Goal: Register for event/course

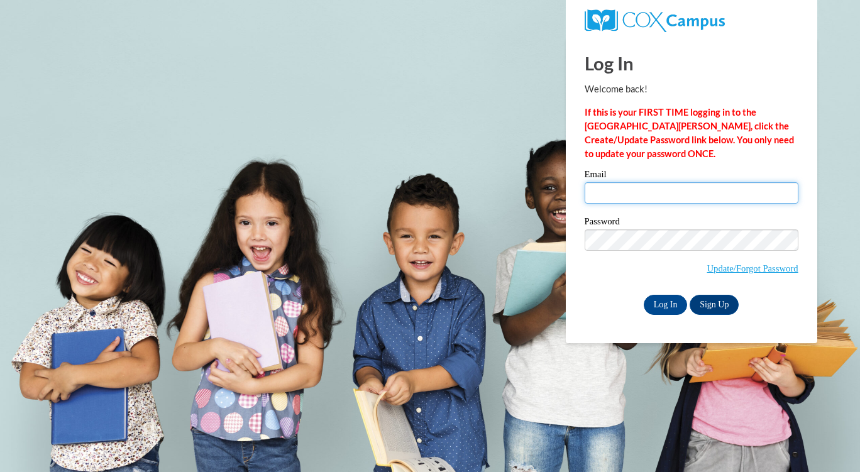
click at [649, 192] on input "Email" at bounding box center [692, 192] width 214 height 21
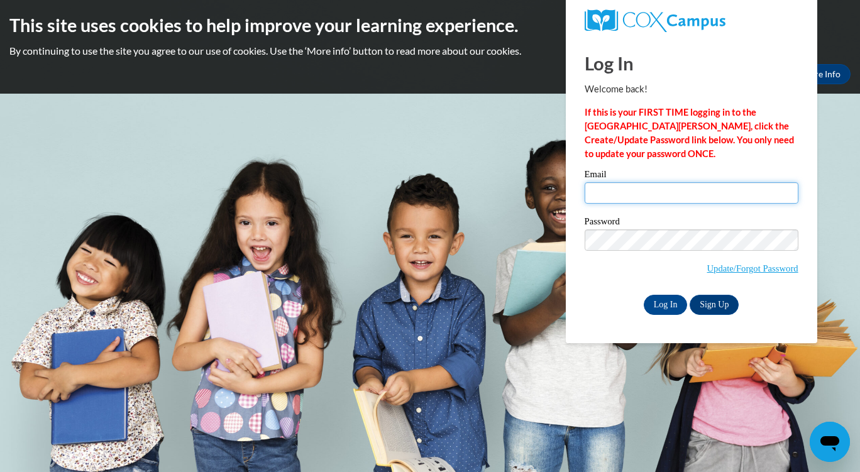
type input "keyasiawhitehead41@gmail.com"
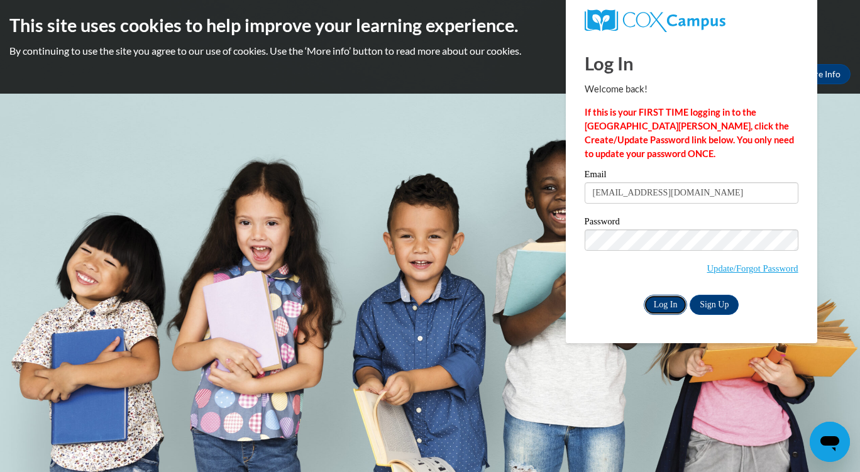
click at [650, 307] on input "Log In" at bounding box center [666, 305] width 44 height 20
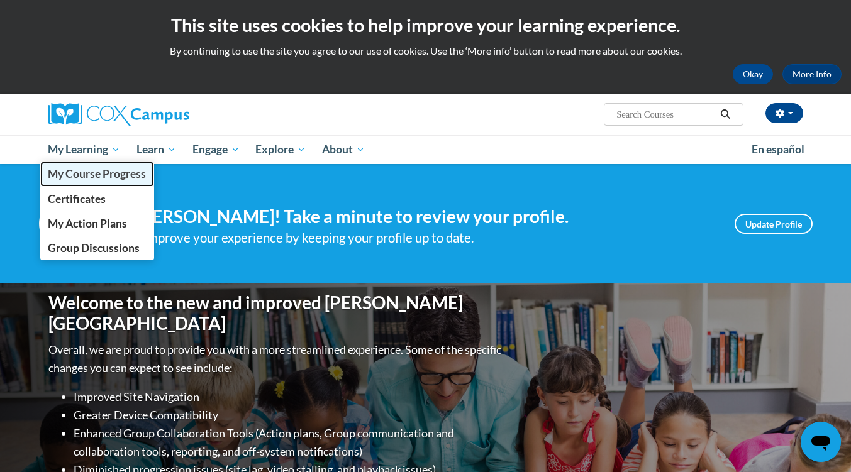
click at [114, 175] on span "My Course Progress" at bounding box center [97, 173] width 98 height 13
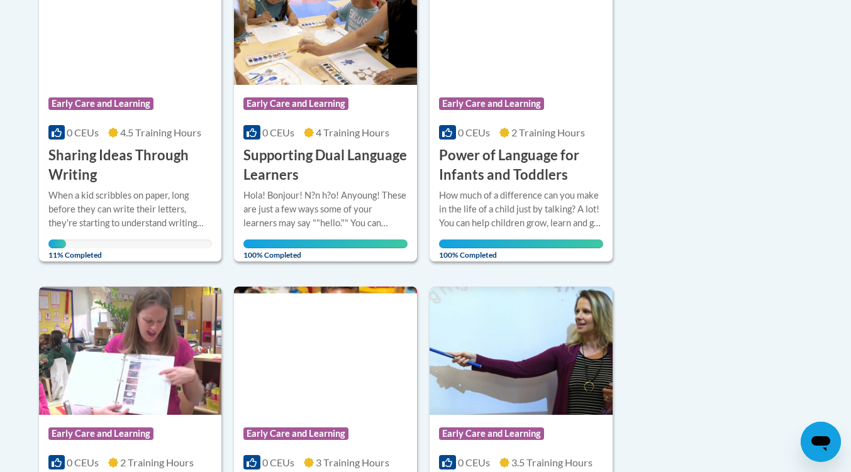
scroll to position [754, 0]
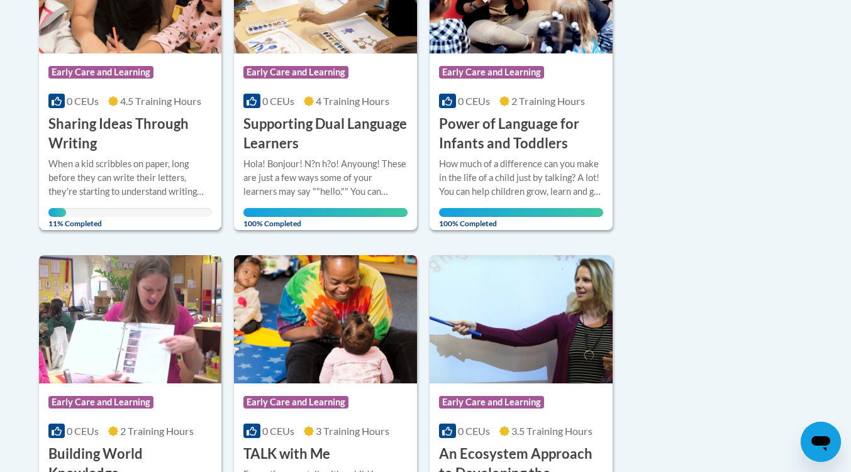
click at [122, 127] on h3 "Sharing Ideas Through Writing" at bounding box center [130, 133] width 164 height 39
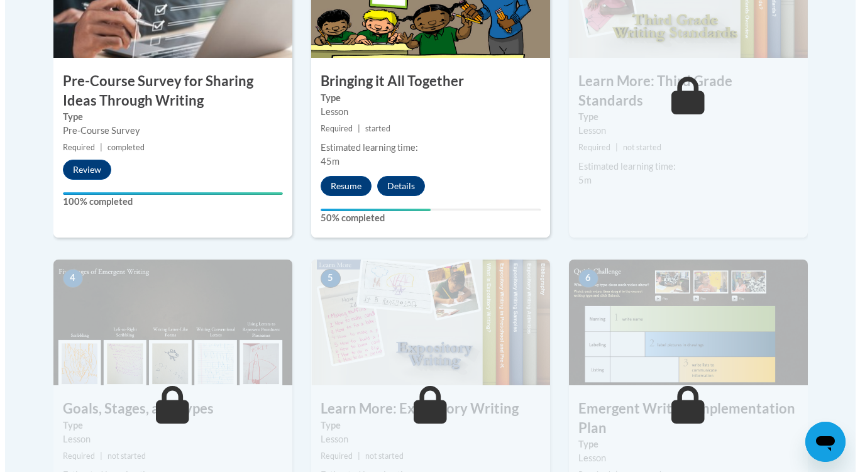
scroll to position [503, 0]
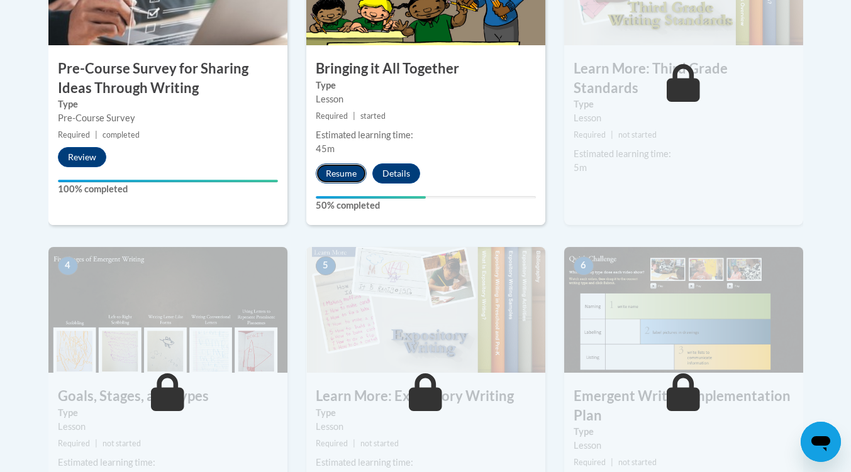
click at [348, 167] on button "Resume" at bounding box center [341, 173] width 51 height 20
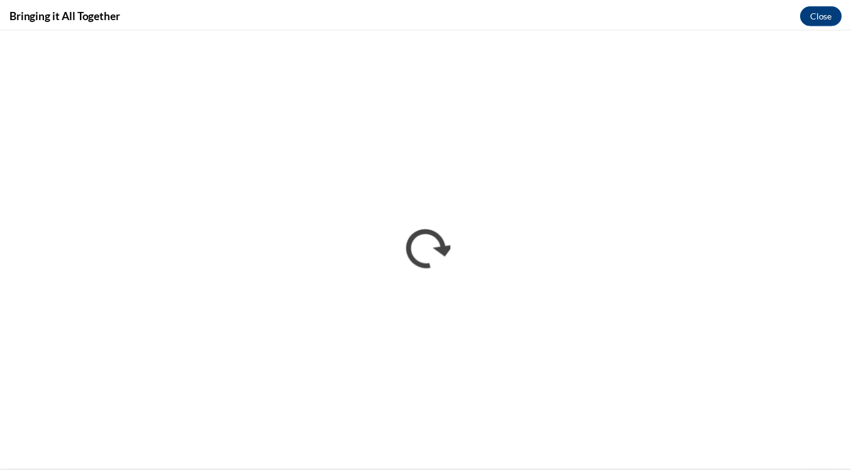
scroll to position [0, 0]
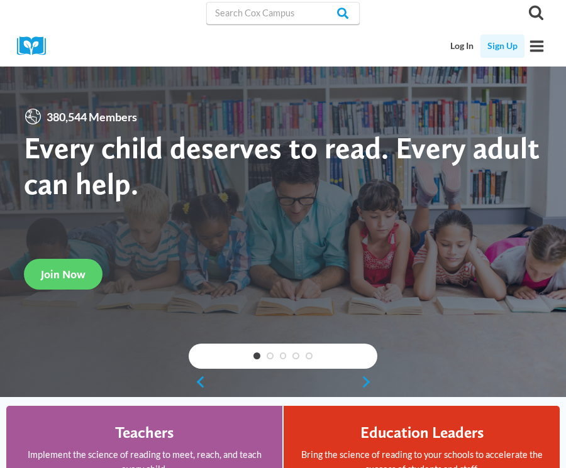
click at [502, 45] on link "Sign Up" at bounding box center [502, 46] width 44 height 23
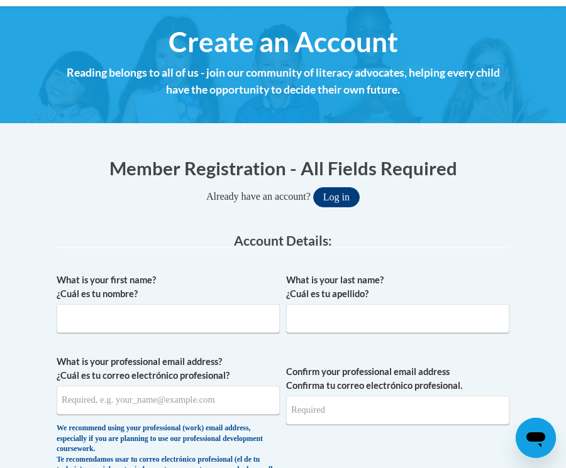
scroll to position [189, 0]
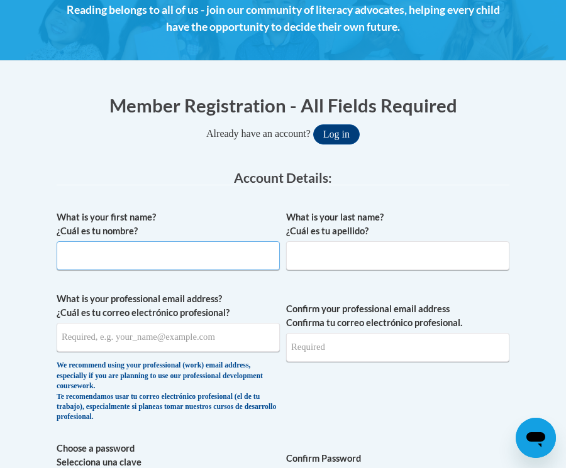
click at [193, 255] on input "What is your first name? ¿Cuál es tu nombre?" at bounding box center [168, 255] width 223 height 29
type input "David"
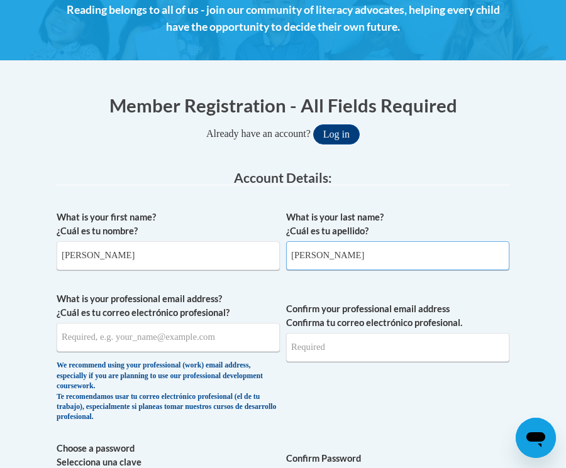
type input "Oliver Sr"
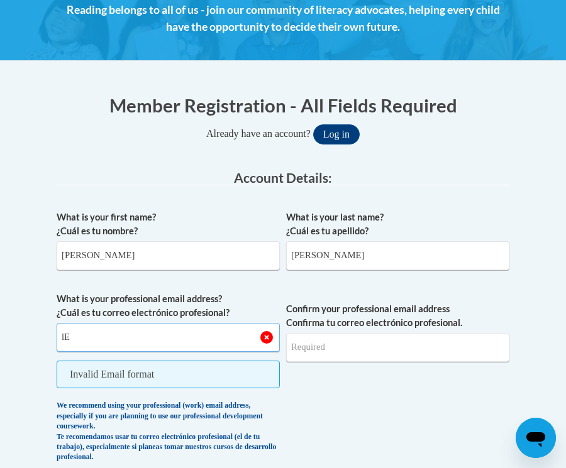
type input "l"
type input "Lee_oliver18@yahoo.com"
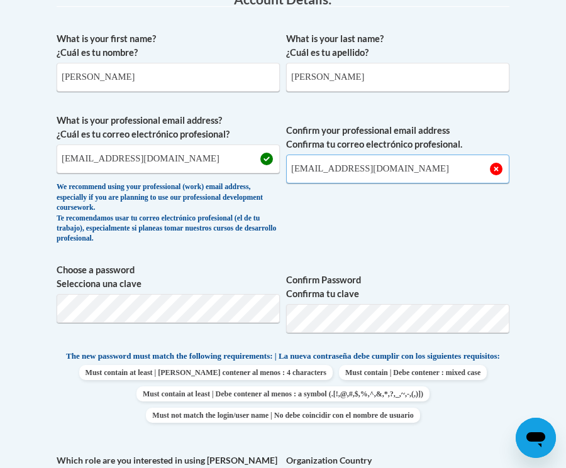
scroll to position [377, 0]
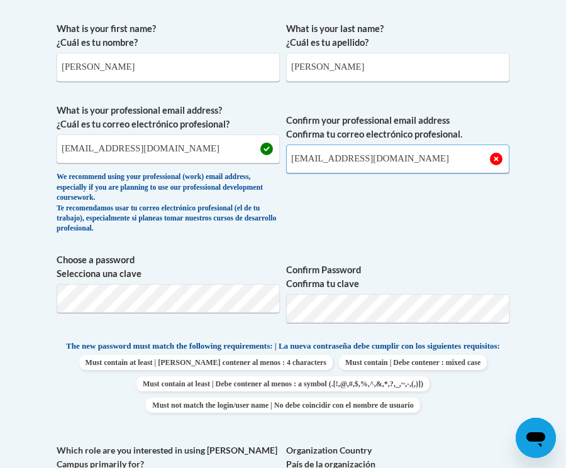
type input "Lee_oliver18@yahoo.com"
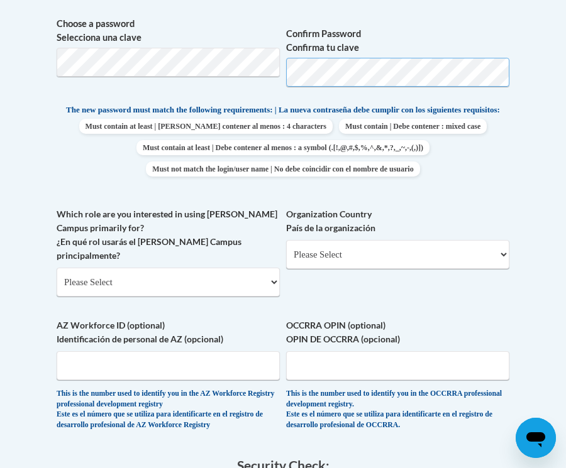
scroll to position [629, 0]
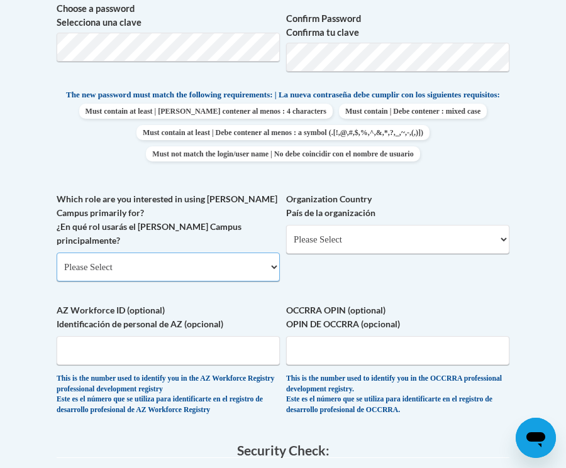
click at [189, 267] on select "Please Select College/University | Colegio/Universidad Community/Nonprofit Part…" at bounding box center [168, 267] width 223 height 29
click at [57, 253] on select "Please Select College/University | Colegio/Universidad Community/Nonprofit Part…" at bounding box center [168, 267] width 223 height 29
click at [226, 265] on select "Please Select College/University | Colegio/Universidad Community/Nonprofit Part…" at bounding box center [168, 267] width 223 height 29
select select "fbf2d438-af2f-41f8-98f1-81c410e29de3"
click at [57, 253] on select "Please Select College/University | Colegio/Universidad Community/Nonprofit Part…" at bounding box center [168, 267] width 223 height 29
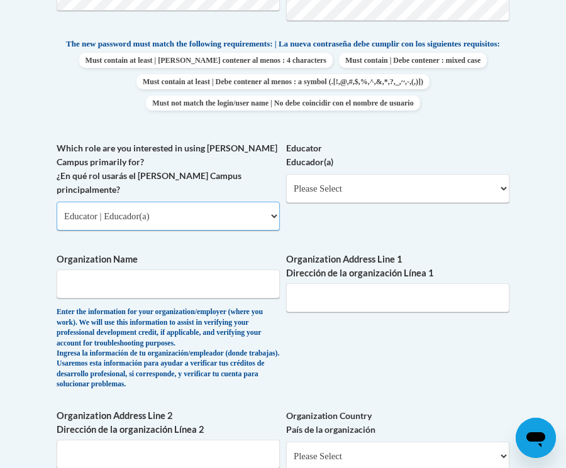
scroll to position [692, 0]
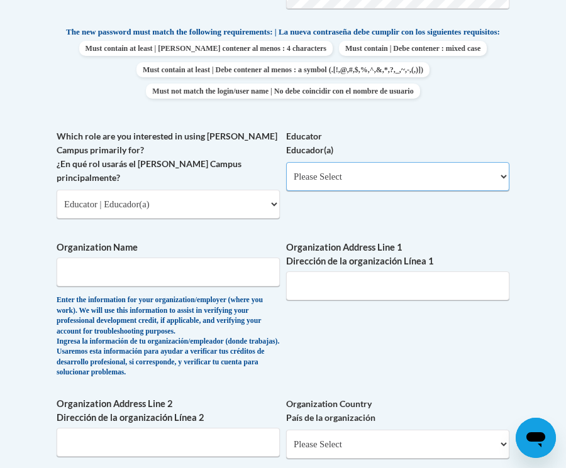
click at [348, 182] on select "Please Select Early Learning/Daycare Teacher/Family Home Care Provider | Maestr…" at bounding box center [397, 176] width 223 height 29
select select "5e2af403-4f2c-4e49-a02f-103e55d7b75b"
click at [286, 172] on select "Please Select Early Learning/Daycare Teacher/Family Home Care Provider | Maestr…" at bounding box center [397, 176] width 223 height 29
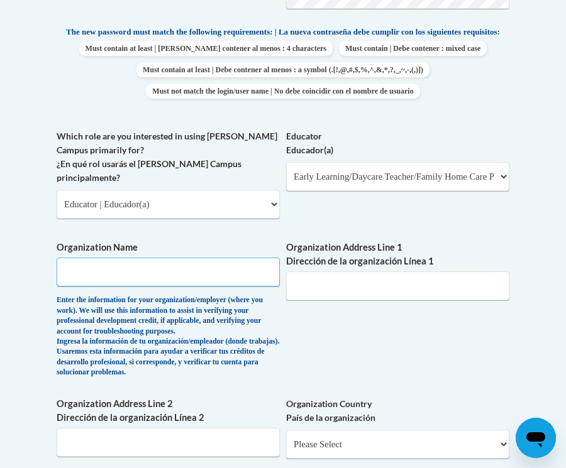
click at [242, 272] on input "Organization Name" at bounding box center [168, 272] width 223 height 29
type input "Oli Tot's Childcare"
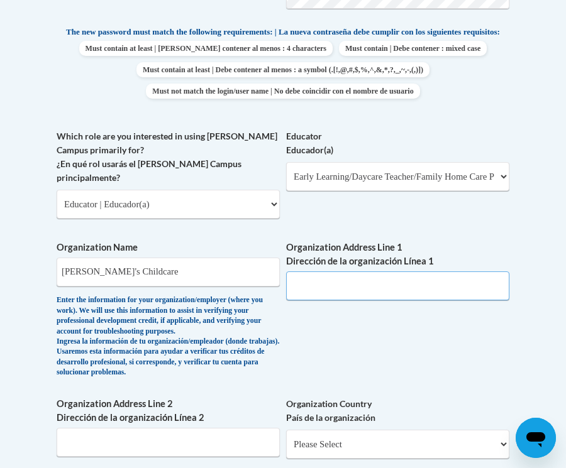
click at [348, 275] on input "Organization Address Line 1 Dirección de la organización Línea 1" at bounding box center [397, 286] width 223 height 29
type input "4834 Prosperity Place"
type input "#1"
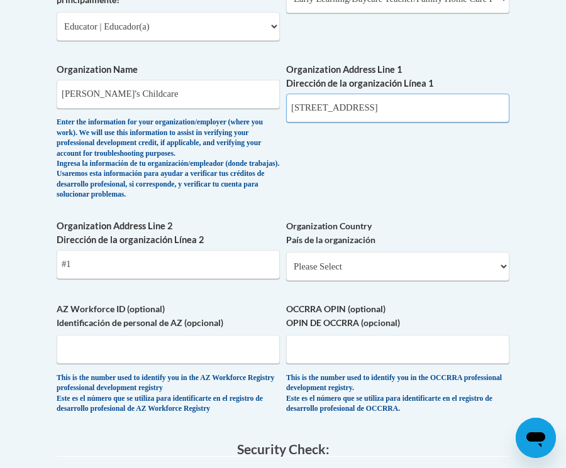
scroll to position [943, 0]
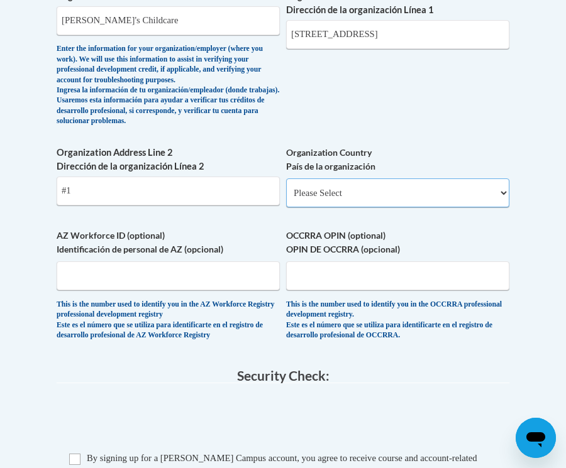
click at [383, 204] on select "Please Select United States | Estados Unidos Outside of the United States | Fue…" at bounding box center [397, 193] width 223 height 29
select select "ad49bcad-a171-4b2e-b99c-48b446064914"
click at [286, 195] on select "Please Select United States | Estados Unidos Outside of the United States | Fue…" at bounding box center [397, 193] width 223 height 29
select select
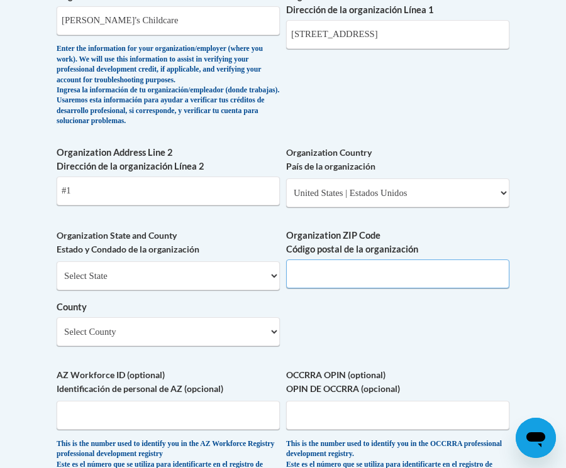
click at [356, 280] on input "Organization ZIP Code Código postal de la organización" at bounding box center [397, 274] width 223 height 29
type input "45238"
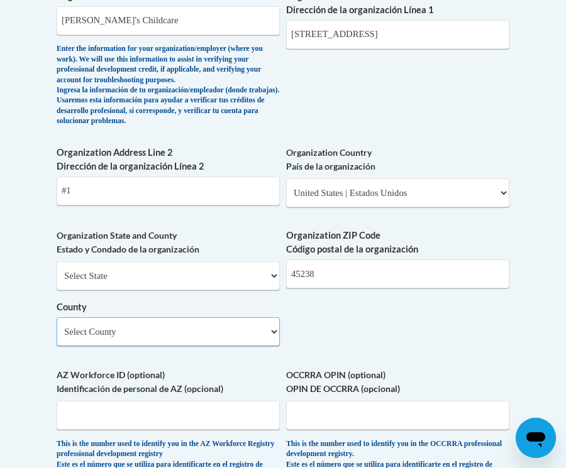
click at [241, 336] on select "Select County Adams Allen Ashland Ashtabula Athens Auglaize Belmont Brown Butle…" at bounding box center [168, 331] width 223 height 29
select select "Hamilton"
click at [57, 334] on select "Select County Adams Allen Ashland Ashtabula Athens Auglaize Belmont Brown Butle…" at bounding box center [168, 331] width 223 height 29
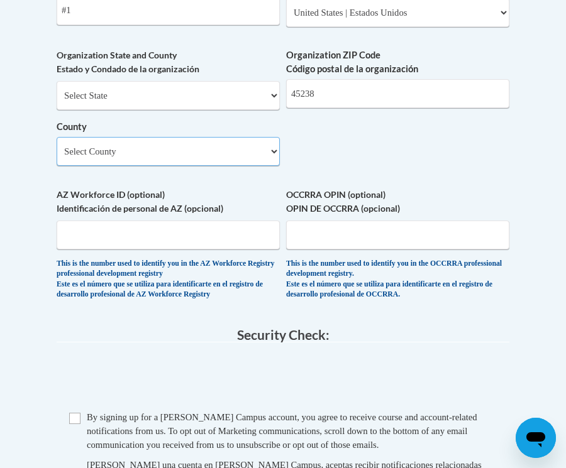
scroll to position [1132, 0]
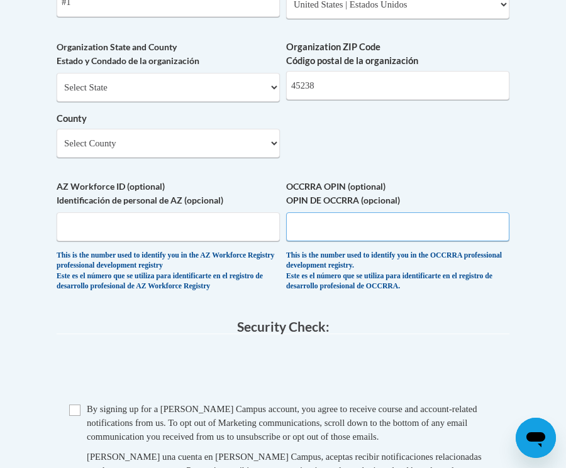
click at [351, 241] on input "OCCRRA OPIN (optional) OPIN DE OCCRRA (opcional)" at bounding box center [397, 227] width 223 height 29
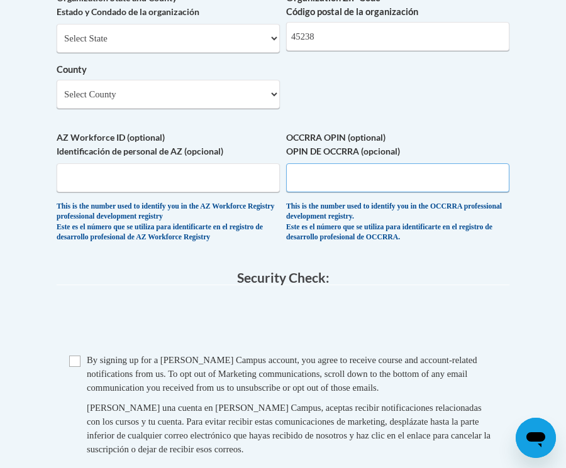
scroll to position [1195, 0]
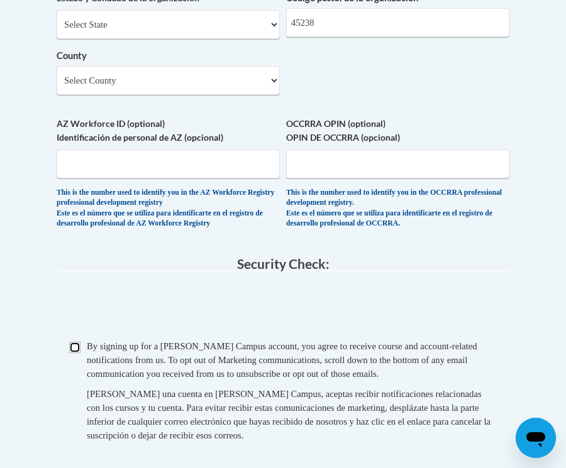
click at [77, 353] on input "Checkbox" at bounding box center [74, 347] width 11 height 11
checkbox input "true"
paste input "1147-4617"
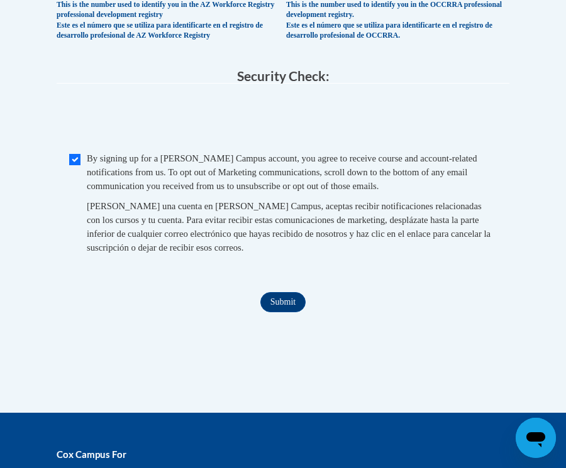
scroll to position [1320, 0]
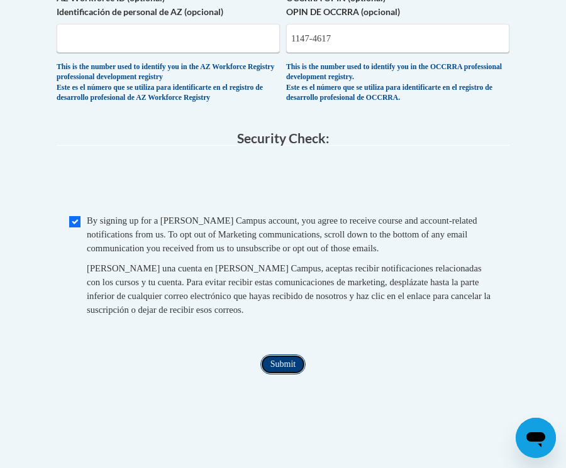
click at [292, 375] on input "Submit" at bounding box center [282, 365] width 45 height 20
click at [315, 53] on input "1147-4617" at bounding box center [397, 38] width 223 height 29
type input "11474617"
click at [275, 375] on input "Submit" at bounding box center [282, 365] width 45 height 20
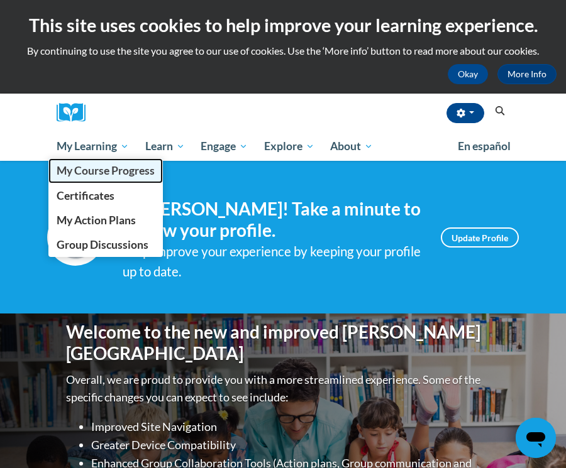
click at [109, 167] on span "My Course Progress" at bounding box center [106, 170] width 98 height 13
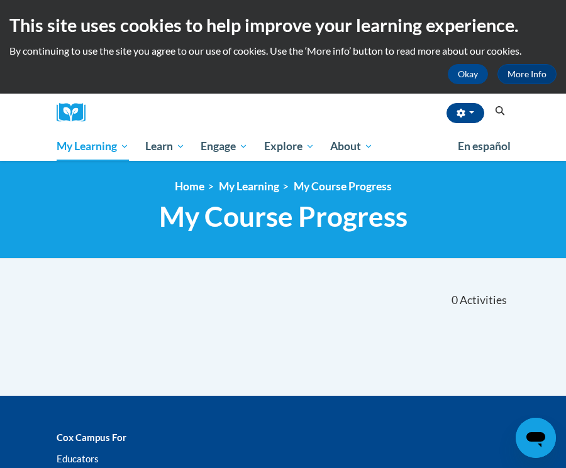
click at [131, 122] on div "David Oliver Sr (Eastern Daylight Time GMT-0400 ) My Profile Inbox My Transcrip…" at bounding box center [301, 113] width 415 height 38
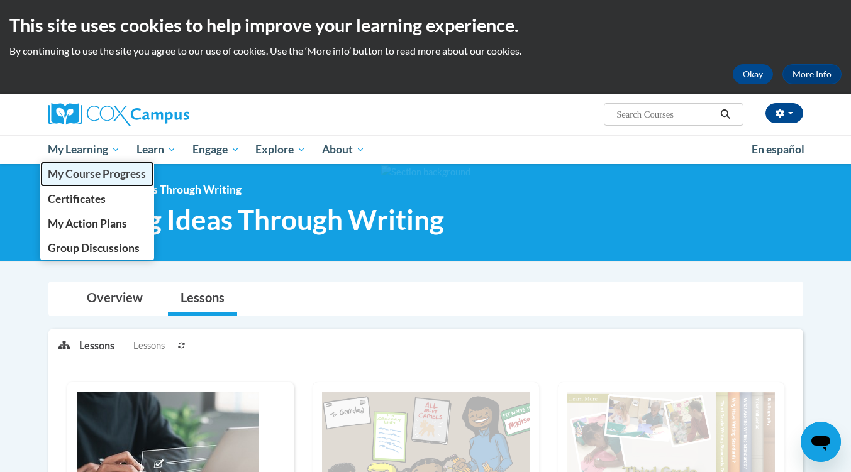
click at [99, 176] on span "My Course Progress" at bounding box center [97, 173] width 98 height 13
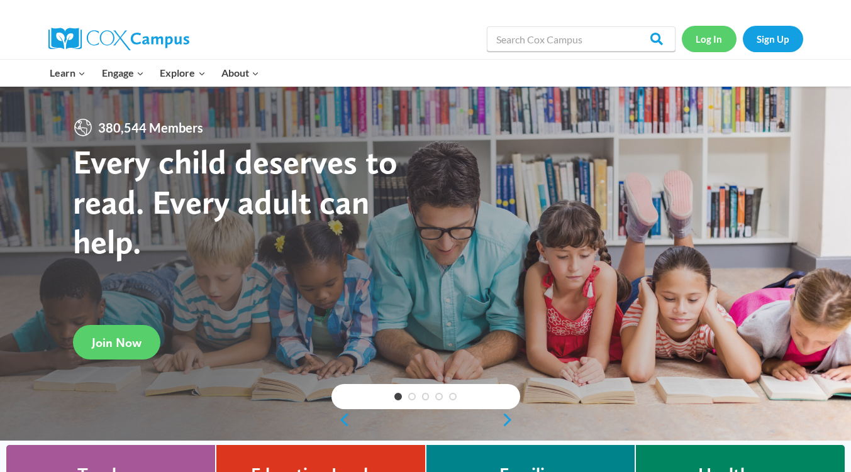
click at [711, 36] on link "Log In" at bounding box center [709, 39] width 55 height 26
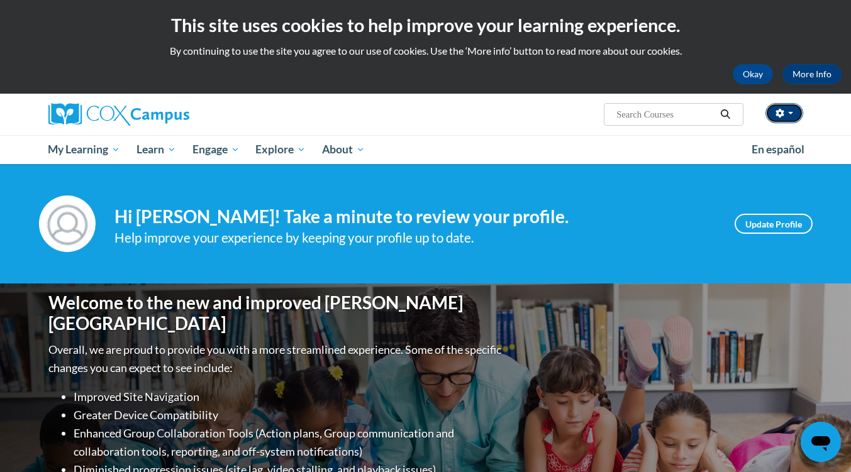
click at [785, 113] on button "button" at bounding box center [784, 113] width 38 height 20
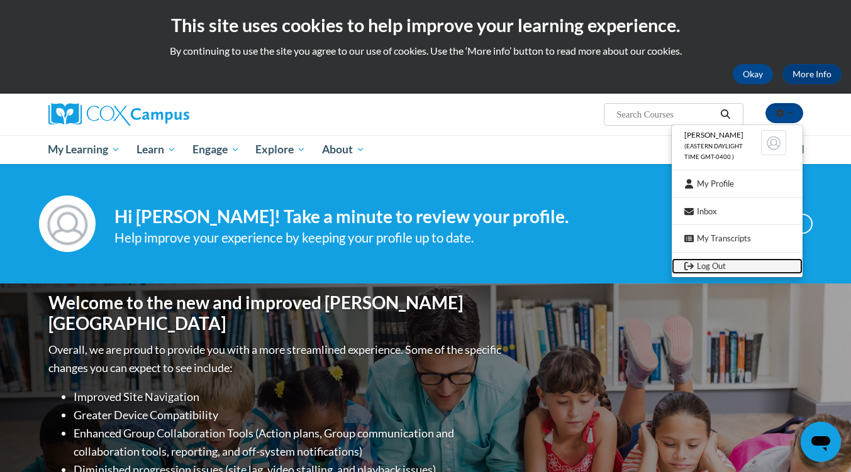
click at [732, 263] on link "Log Out" at bounding box center [736, 266] width 131 height 16
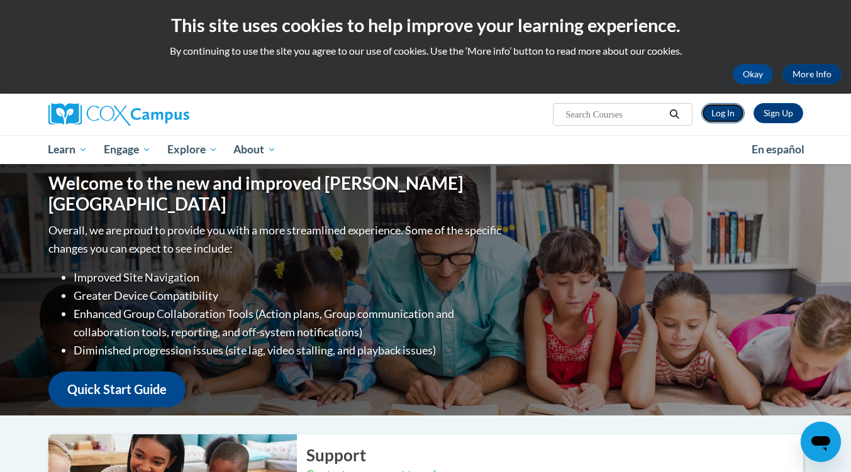
click at [721, 116] on link "Log In" at bounding box center [722, 113] width 43 height 20
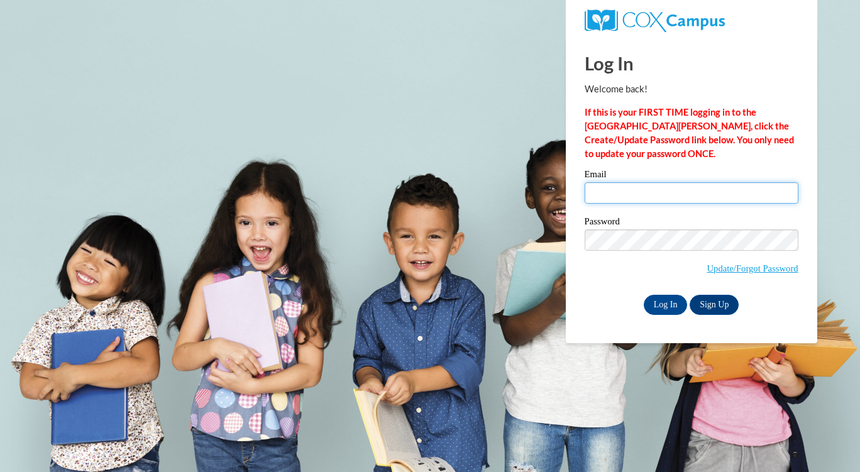
click at [682, 183] on input "Email" at bounding box center [692, 192] width 214 height 21
type input "[EMAIL_ADDRESS][DOMAIN_NAME]"
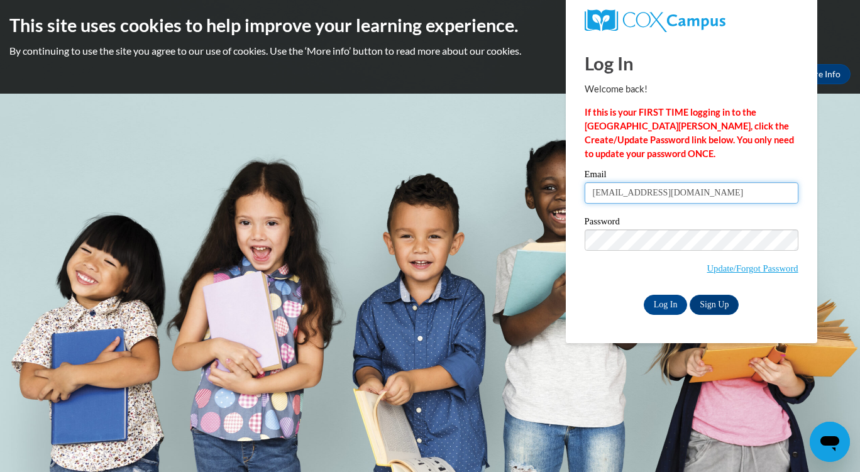
click at [722, 185] on input "[EMAIL_ADDRESS][DOMAIN_NAME]" at bounding box center [692, 192] width 214 height 21
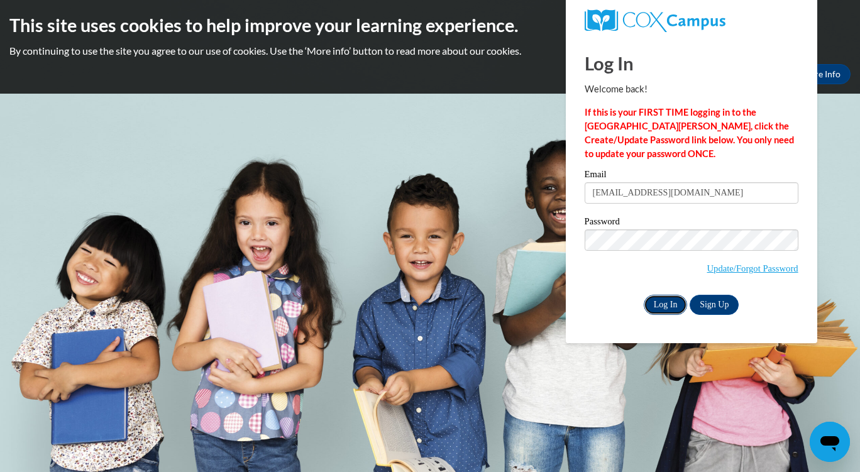
click at [655, 299] on input "Log In" at bounding box center [666, 305] width 44 height 20
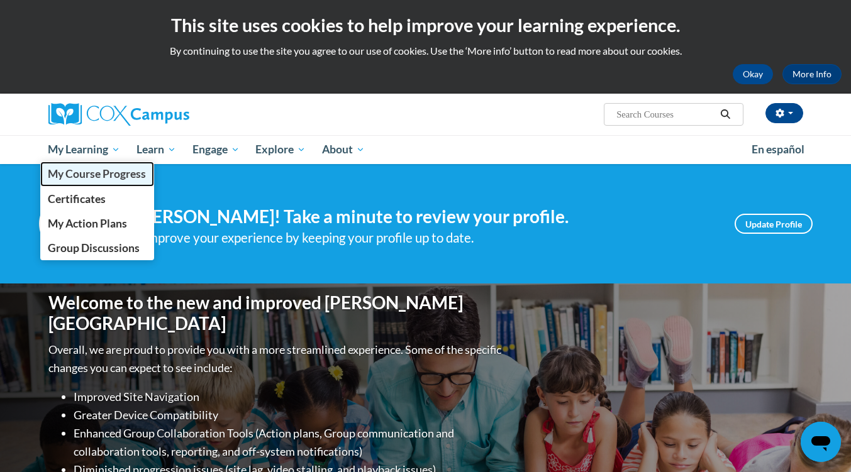
click at [91, 180] on span "My Course Progress" at bounding box center [97, 173] width 98 height 13
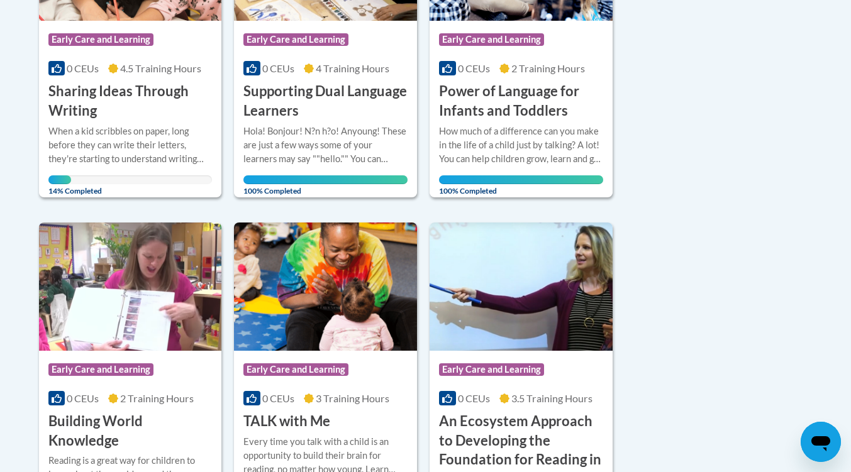
scroll to position [692, 0]
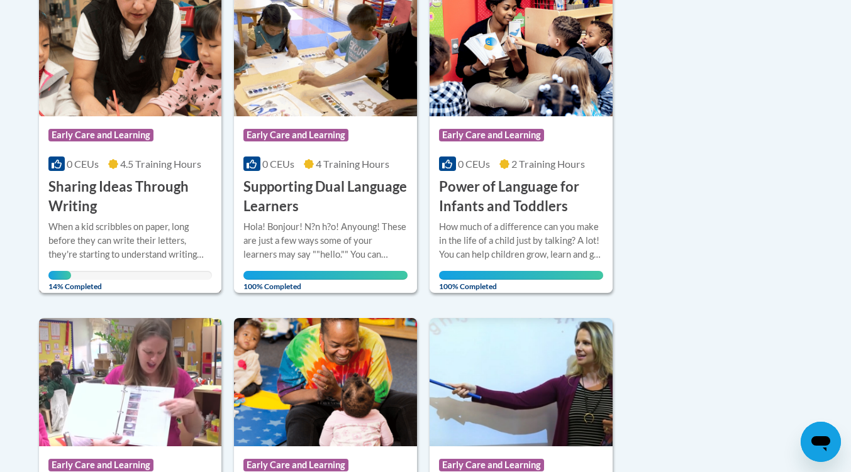
click at [170, 193] on h3 "Sharing Ideas Through Writing" at bounding box center [130, 196] width 164 height 39
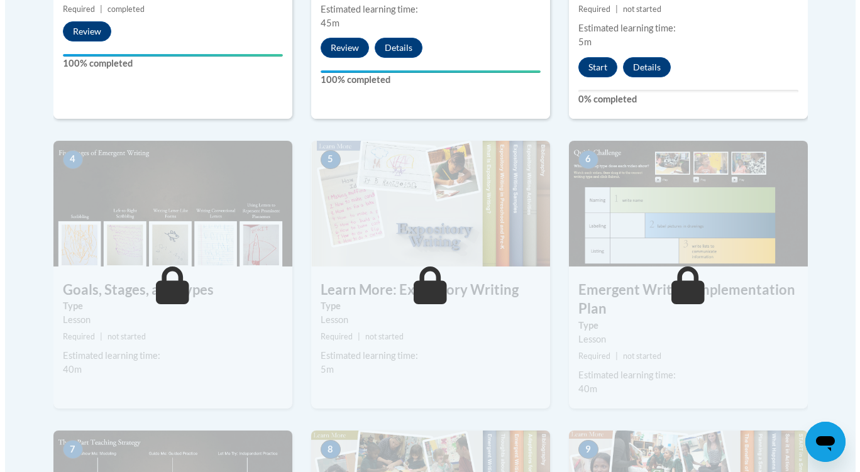
scroll to position [566, 0]
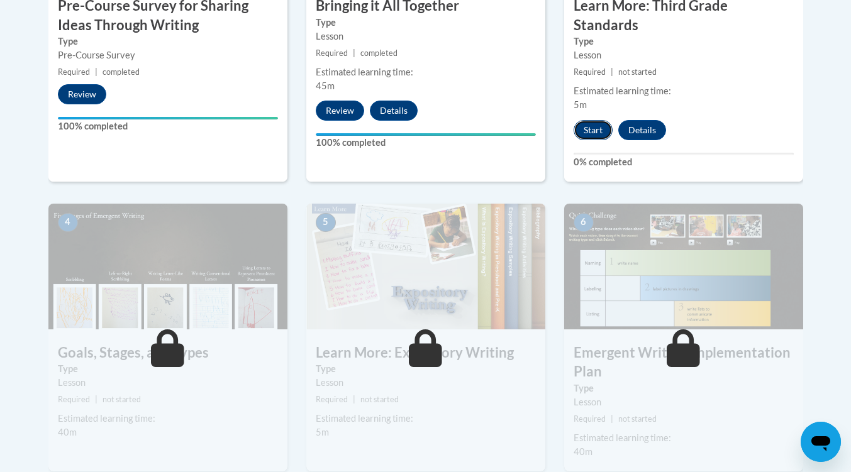
click at [592, 120] on button "Start" at bounding box center [592, 130] width 39 height 20
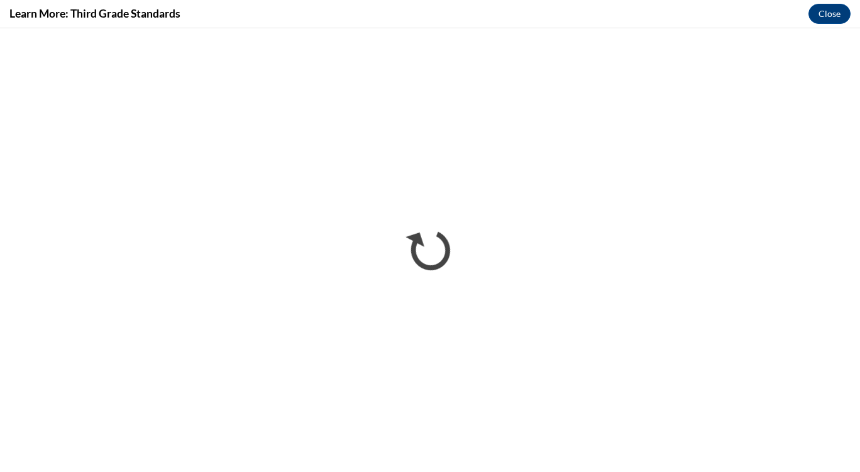
scroll to position [0, 0]
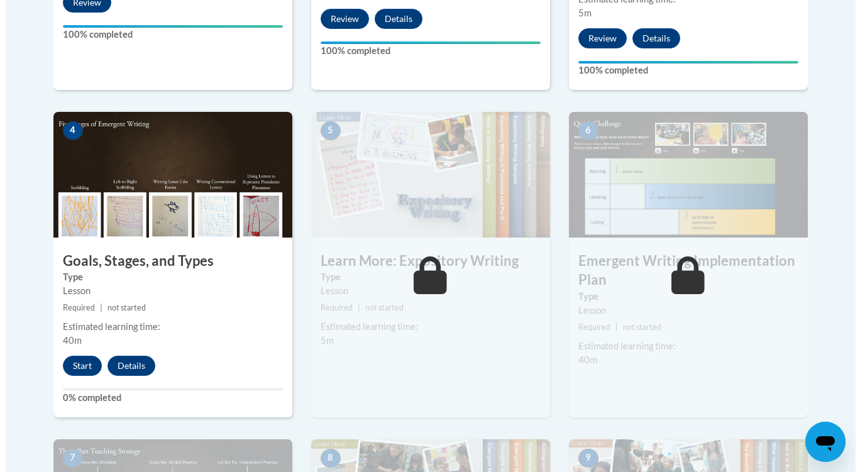
scroll to position [658, 0]
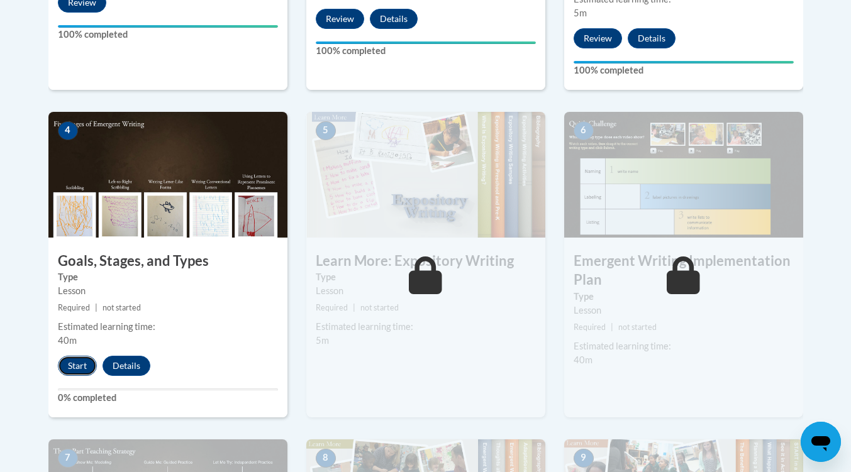
click at [78, 356] on button "Start" at bounding box center [77, 366] width 39 height 20
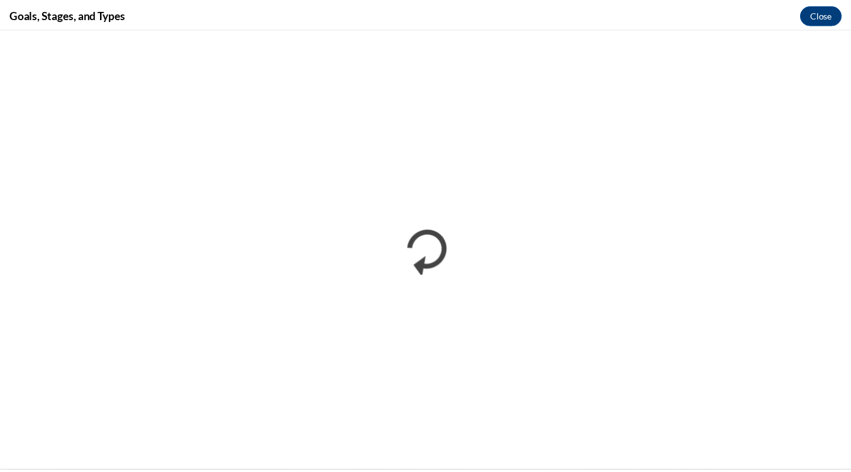
scroll to position [0, 0]
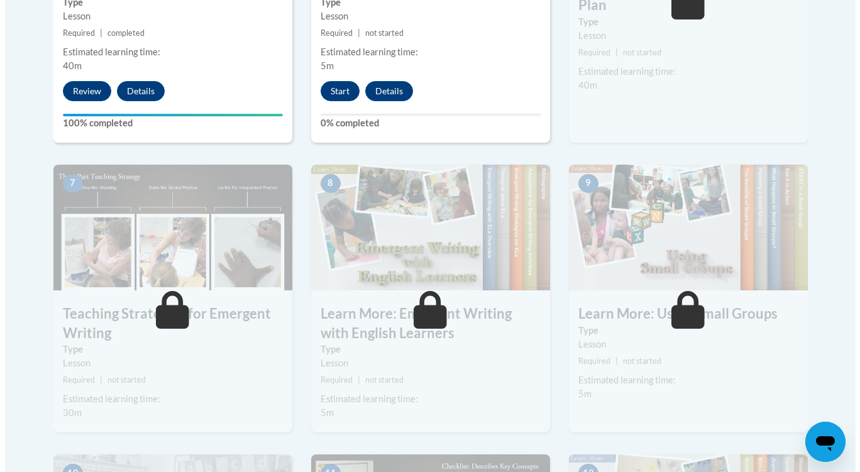
scroll to position [880, 0]
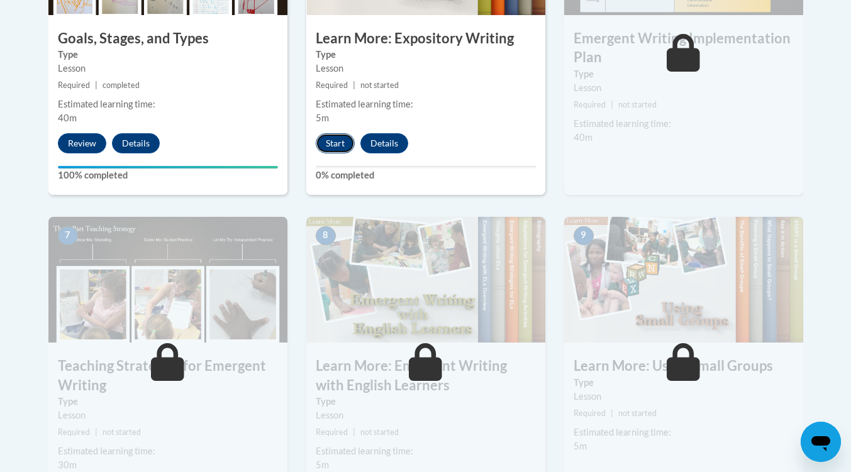
click at [343, 133] on button "Start" at bounding box center [335, 143] width 39 height 20
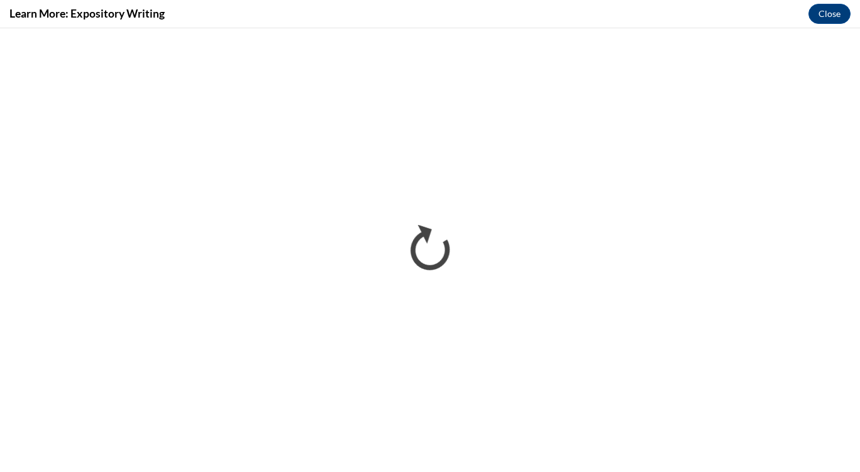
scroll to position [0, 0]
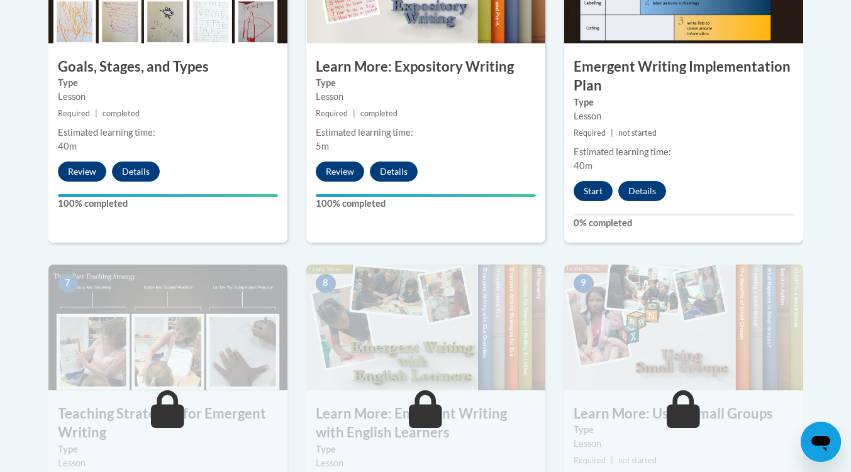
scroll to position [924, 0]
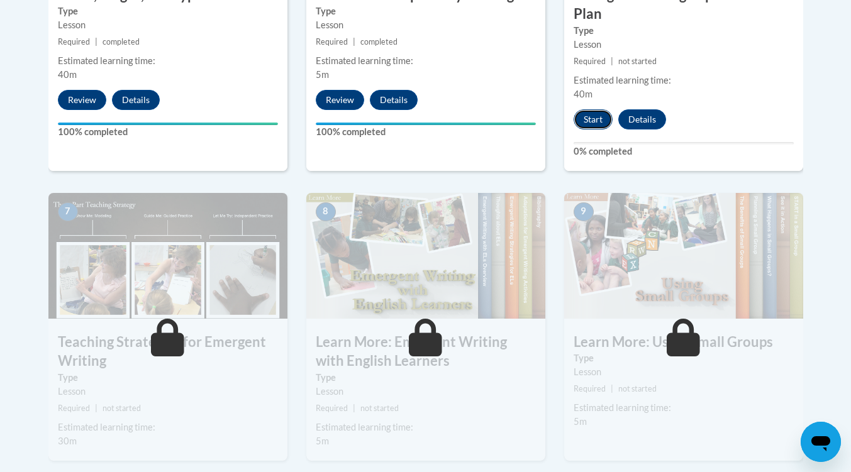
click at [583, 109] on button "Start" at bounding box center [592, 119] width 39 height 20
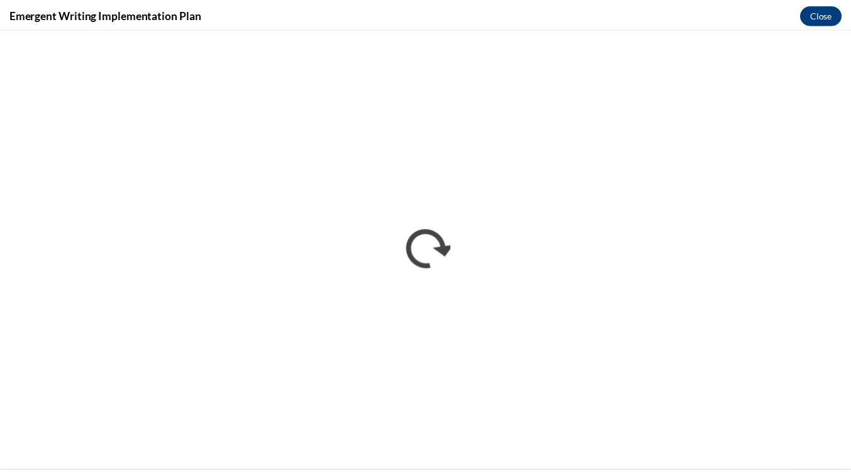
scroll to position [0, 0]
click at [543, 11] on div "Emergent Writing Implementation Plan Close" at bounding box center [430, 14] width 860 height 28
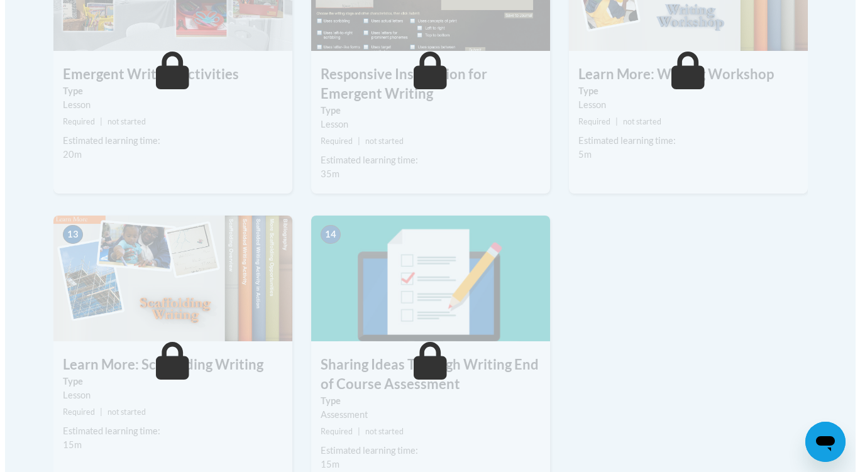
scroll to position [1161, 0]
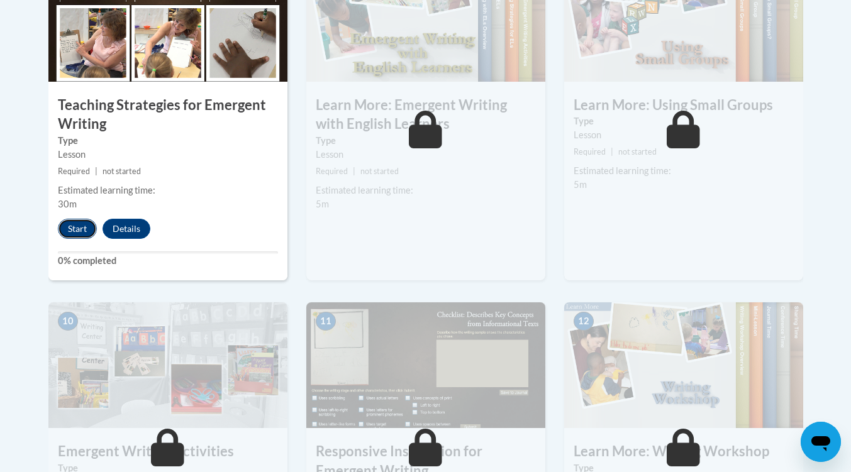
click at [89, 219] on button "Start" at bounding box center [77, 229] width 39 height 20
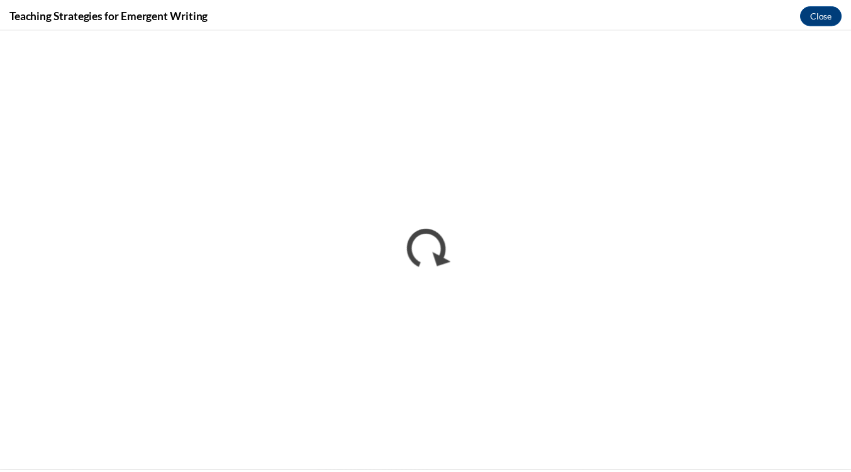
scroll to position [0, 0]
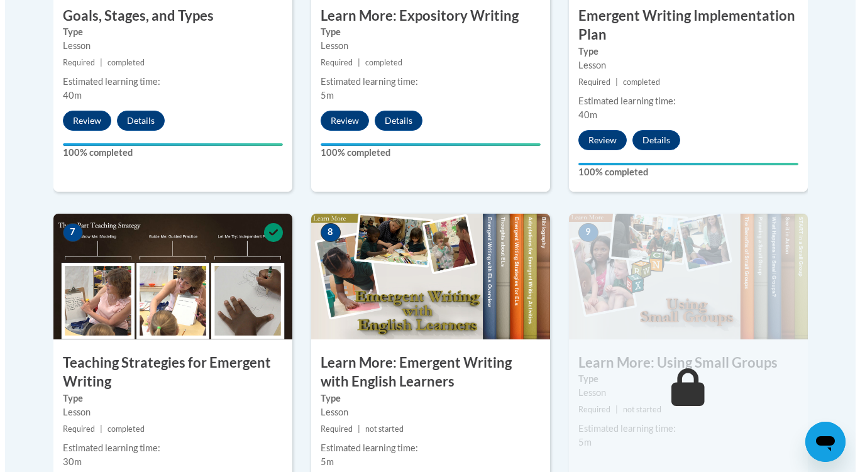
scroll to position [1006, 0]
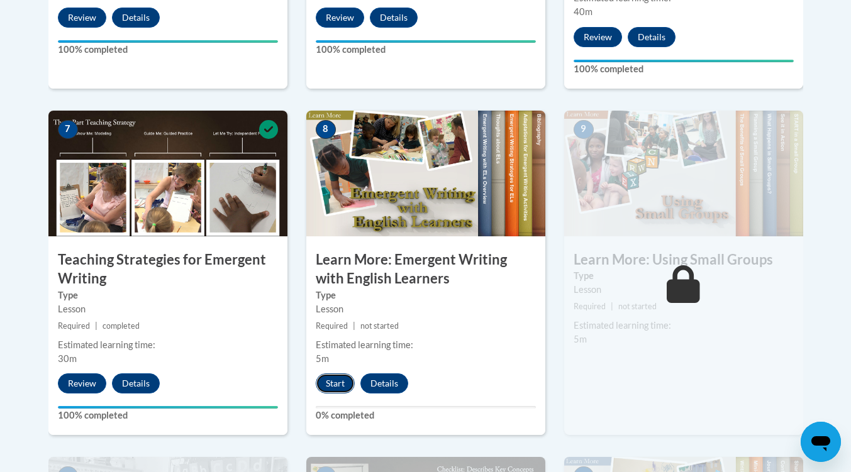
click at [336, 373] on button "Start" at bounding box center [335, 383] width 39 height 20
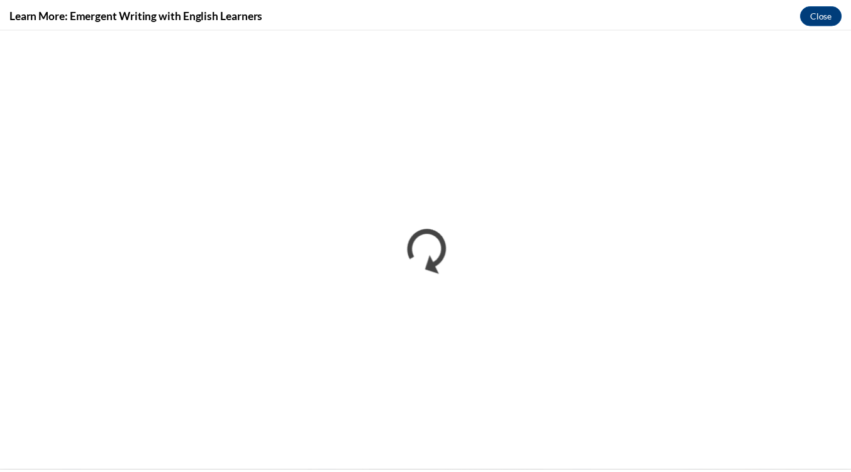
scroll to position [0, 0]
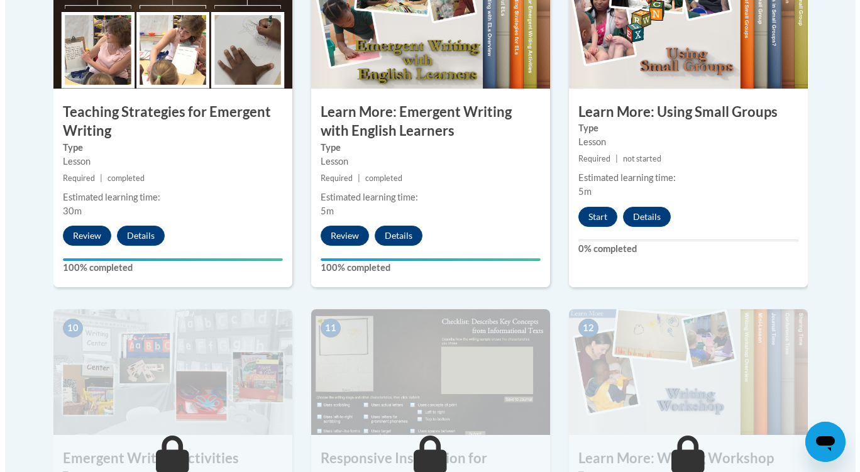
scroll to position [1286, 0]
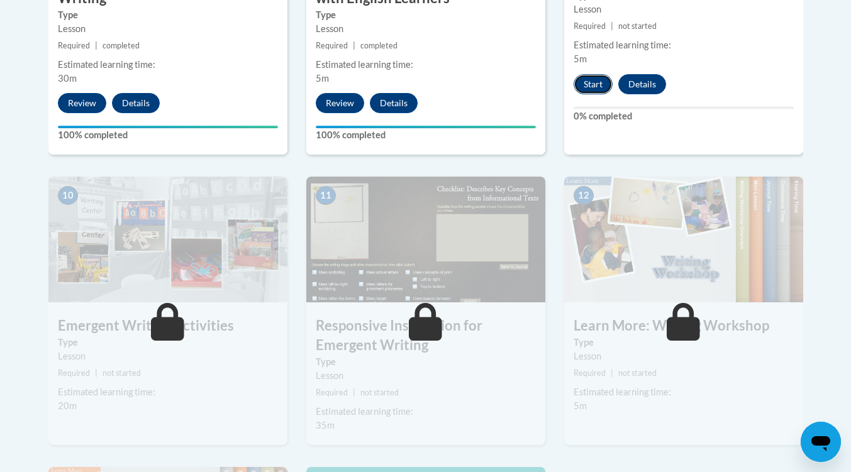
click at [599, 74] on button "Start" at bounding box center [592, 84] width 39 height 20
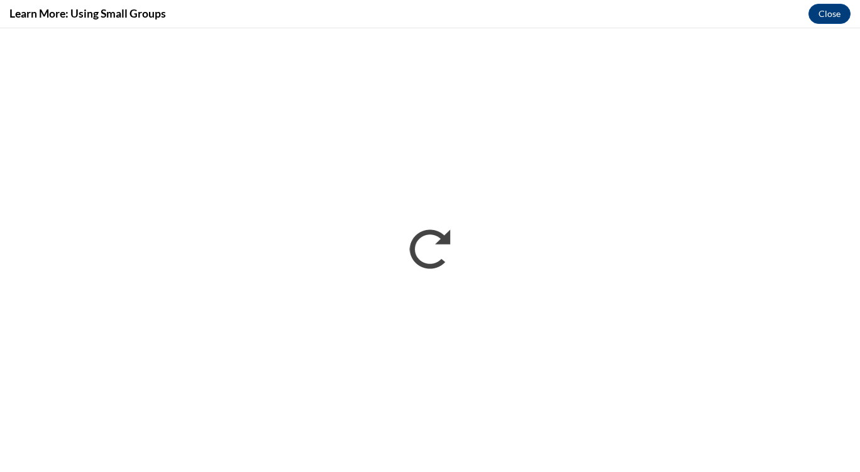
scroll to position [0, 0]
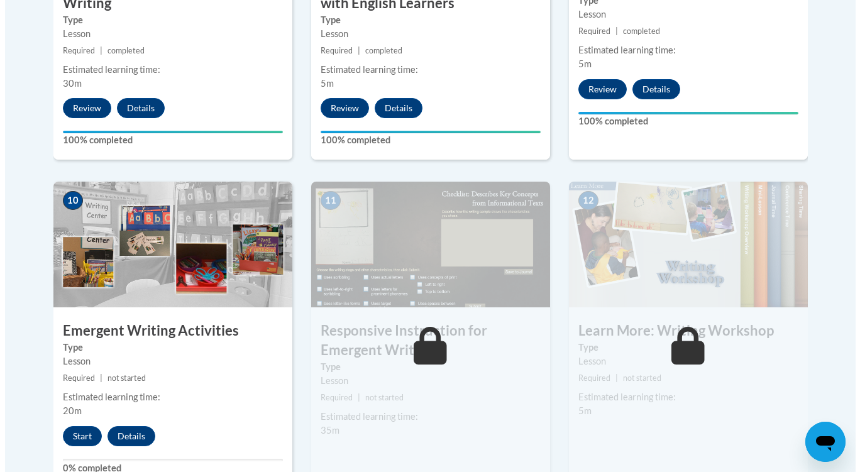
scroll to position [1349, 0]
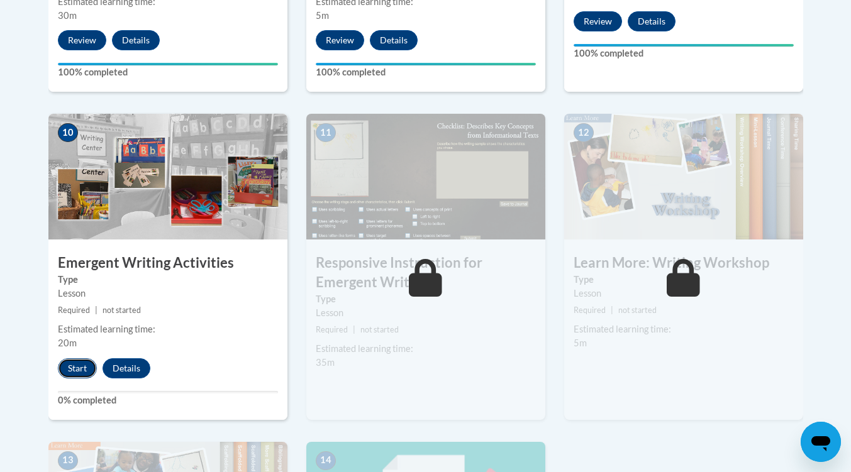
click at [86, 358] on button "Start" at bounding box center [77, 368] width 39 height 20
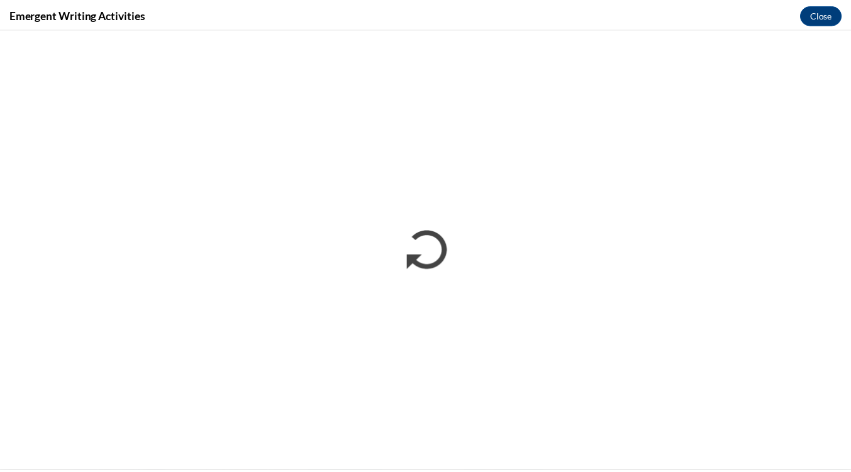
scroll to position [0, 0]
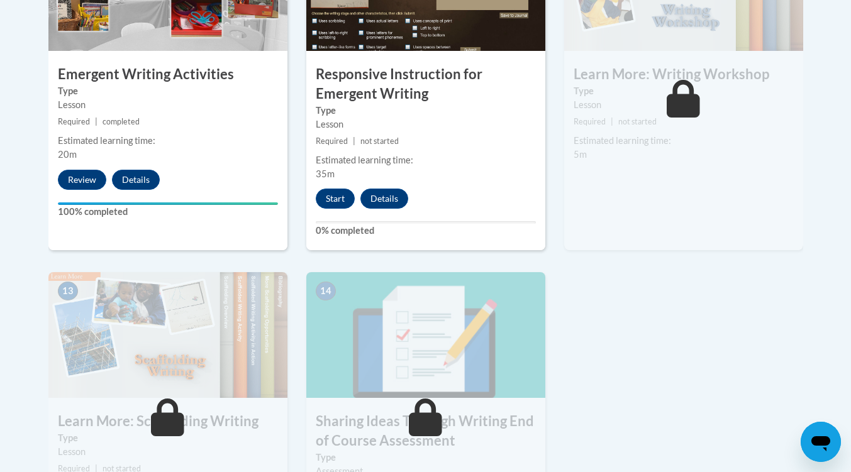
scroll to position [1538, 0]
click at [343, 189] on button "Start" at bounding box center [335, 199] width 39 height 20
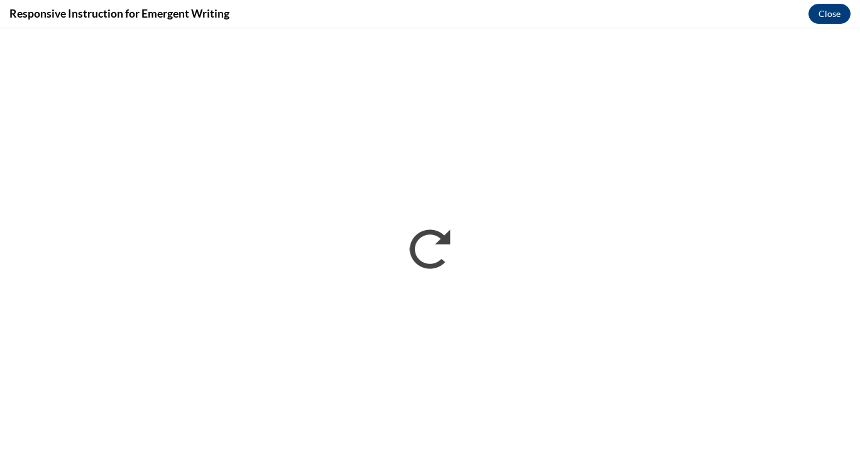
scroll to position [0, 0]
